Goal: Task Accomplishment & Management: Use online tool/utility

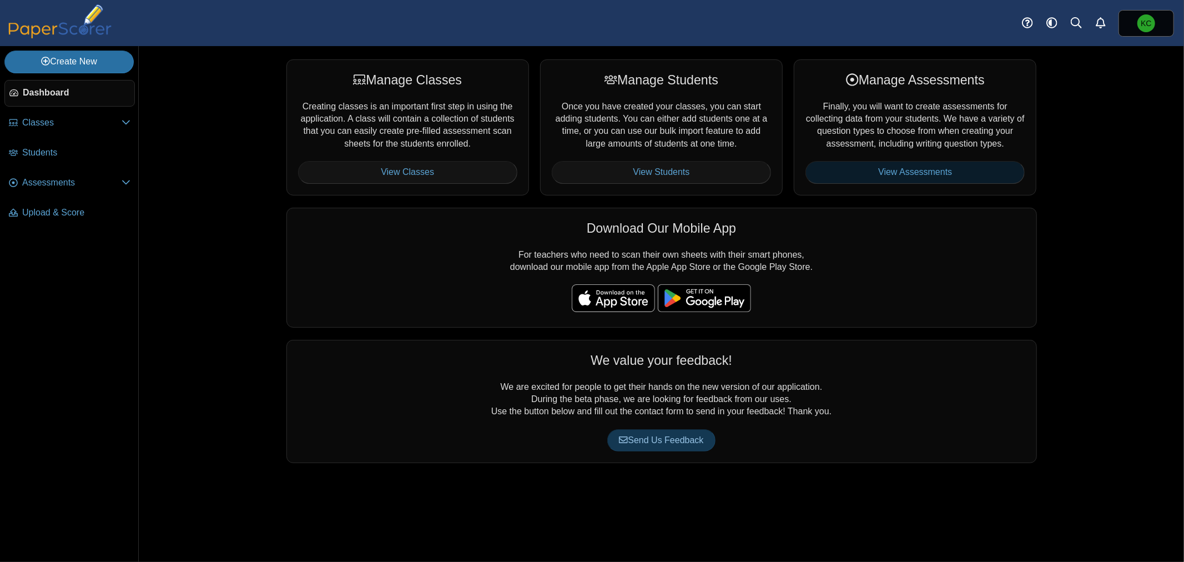
click at [869, 165] on link "View Assessments" at bounding box center [914, 172] width 219 height 22
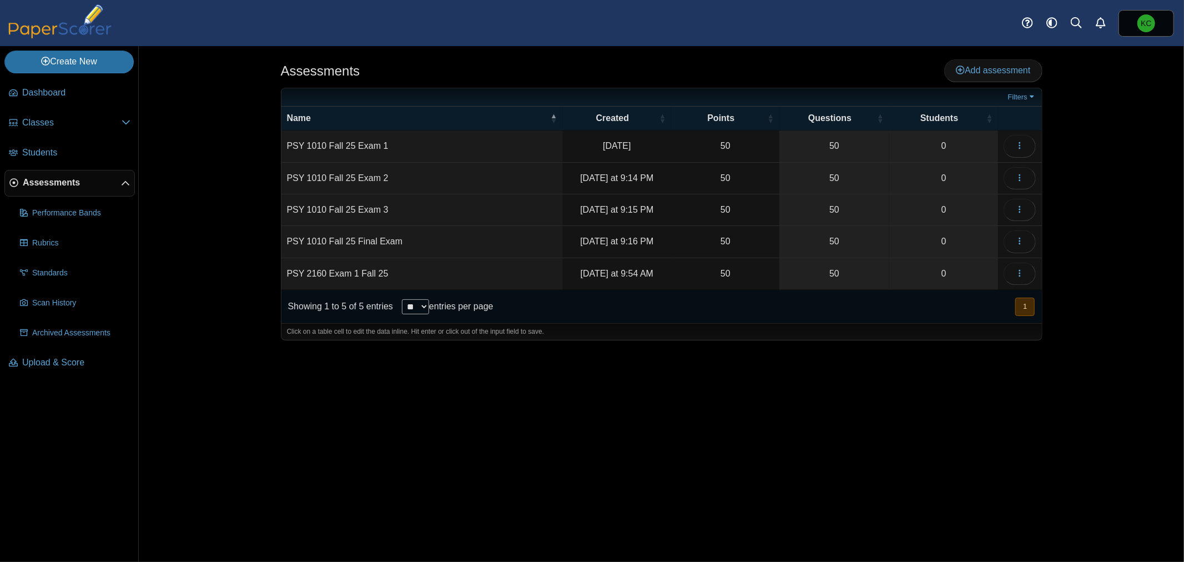
drag, startPoint x: 1018, startPoint y: 243, endPoint x: 732, endPoint y: 350, distance: 305.5
click at [726, 352] on div "Assessments Add assessment 50 0" at bounding box center [661, 304] width 833 height 516
click at [1019, 207] on icon "button" at bounding box center [1019, 209] width 9 height 9
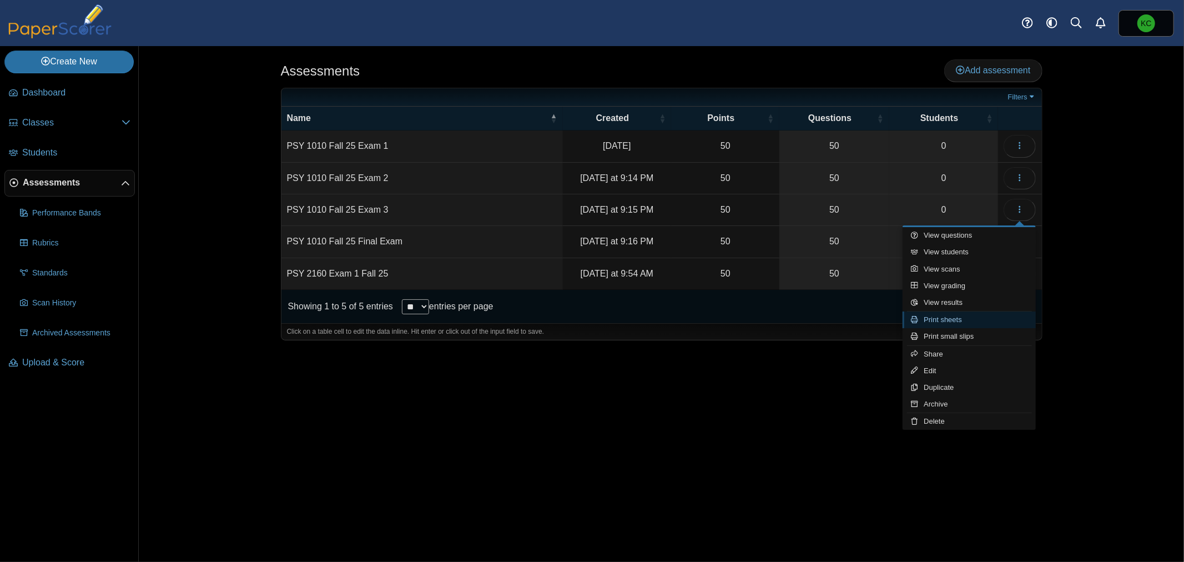
click at [953, 320] on link "Print sheets" at bounding box center [969, 319] width 133 height 17
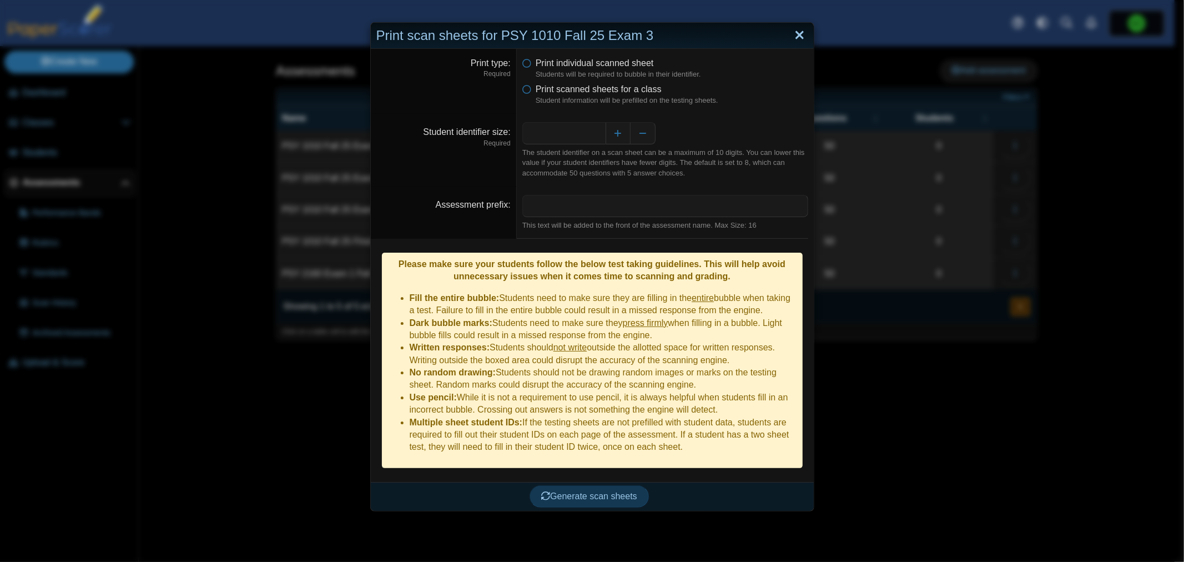
click at [791, 40] on link "Close" at bounding box center [799, 35] width 17 height 19
